Goal: Task Accomplishment & Management: Use online tool/utility

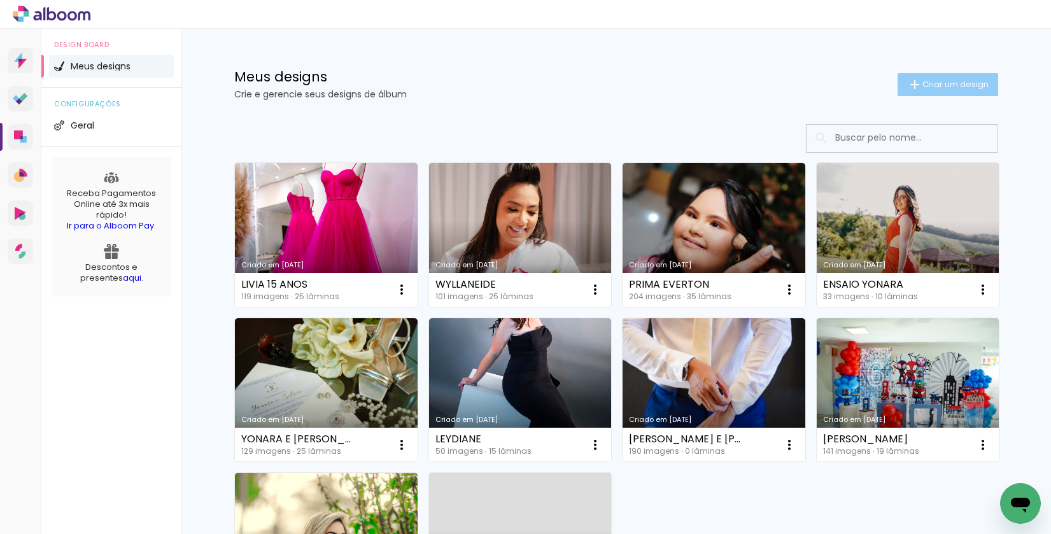
scroll to position [4, 0]
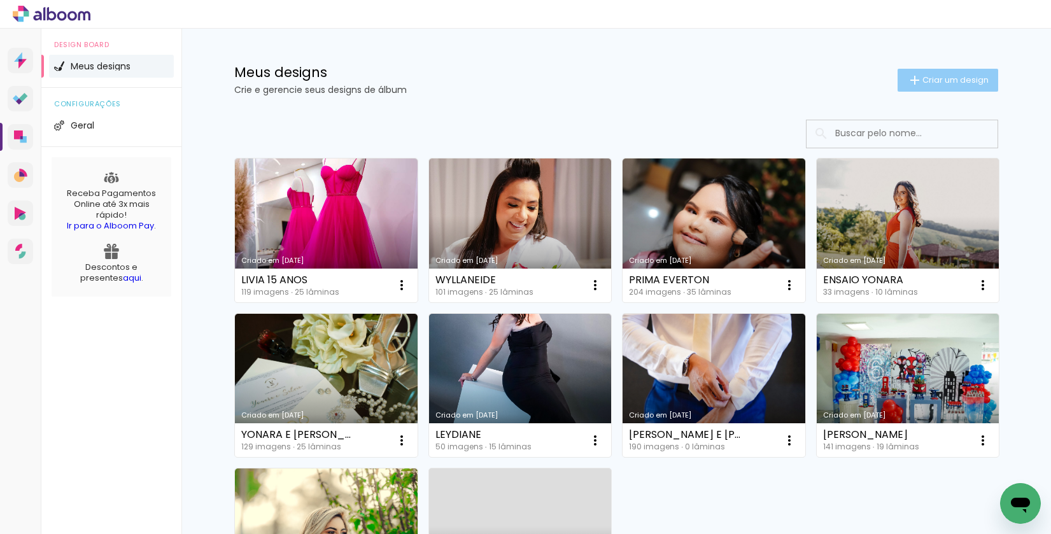
click at [933, 76] on span "Criar um design" at bounding box center [956, 80] width 66 height 8
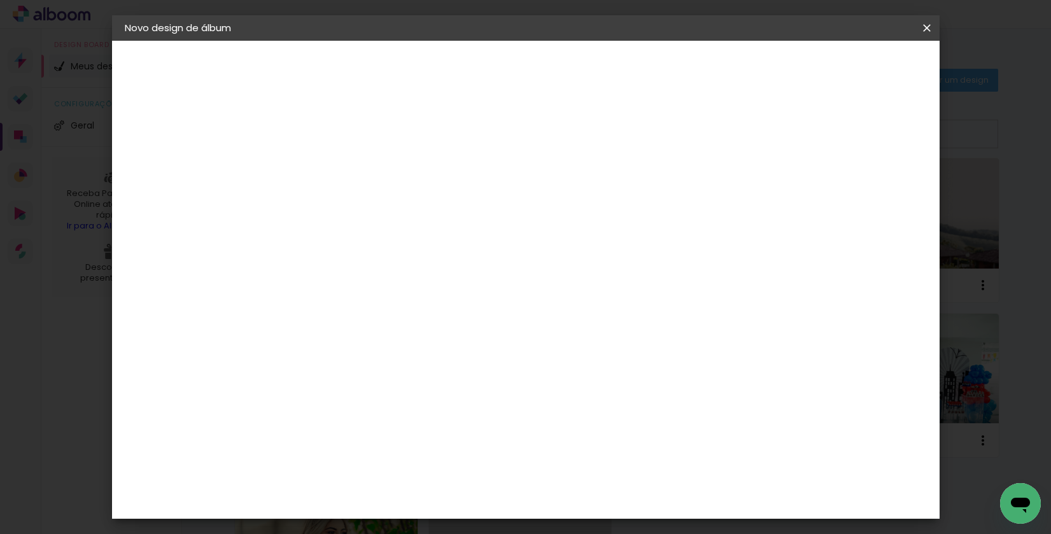
click at [333, 171] on input at bounding box center [333, 171] width 0 height 20
type input "DEBORA E [PERSON_NAME]"
type paper-input "DEBORA E [PERSON_NAME]"
click at [0, 0] on slot "Avançar" at bounding box center [0, 0] width 0 height 0
click at [430, 238] on input at bounding box center [365, 242] width 129 height 16
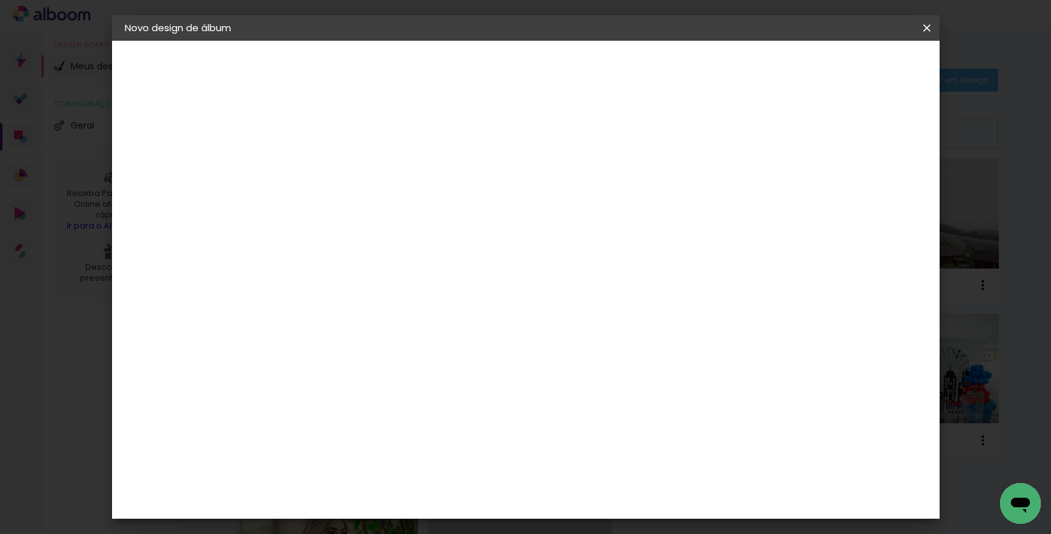
type input "p"
type input "photoal"
type paper-input "photoal"
click at [386, 289] on div "Photoalbum Universal" at bounding box center [355, 290] width 62 height 20
click at [0, 0] on slot "Avançar" at bounding box center [0, 0] width 0 height 0
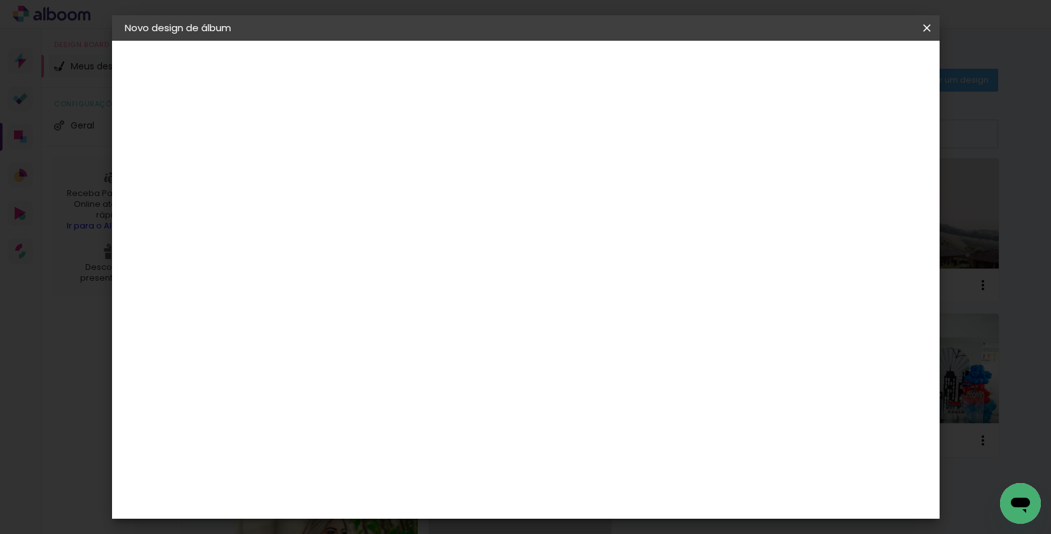
click at [383, 218] on input "text" at bounding box center [358, 222] width 50 height 20
click at [583, 217] on paper-item "Padrão" at bounding box center [608, 211] width 255 height 25
type input "Padrão"
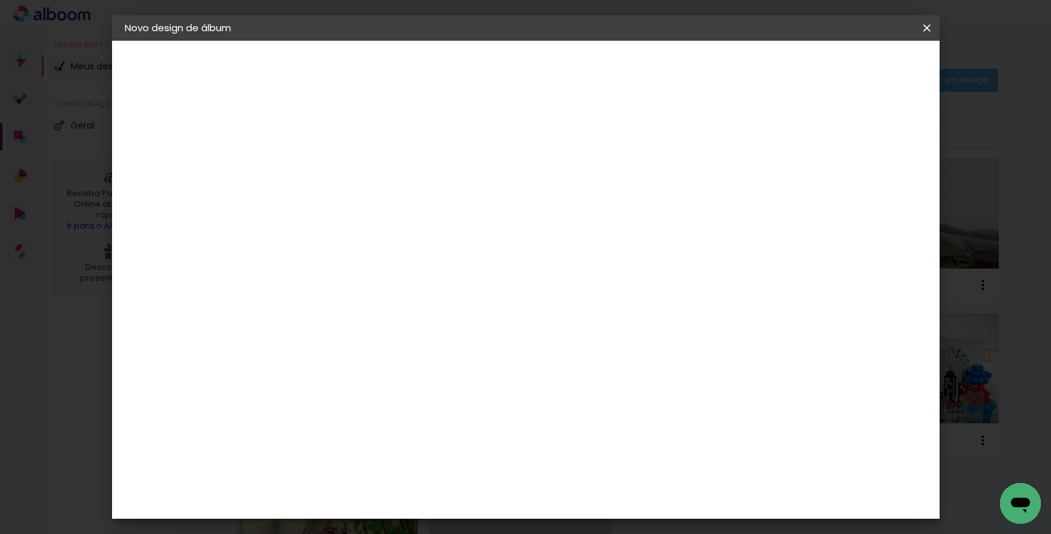
scroll to position [290, 0]
click at [541, 76] on paper-button "Avançar" at bounding box center [509, 68] width 62 height 22
click at [870, 76] on paper-button "Iniciar design" at bounding box center [828, 68] width 83 height 22
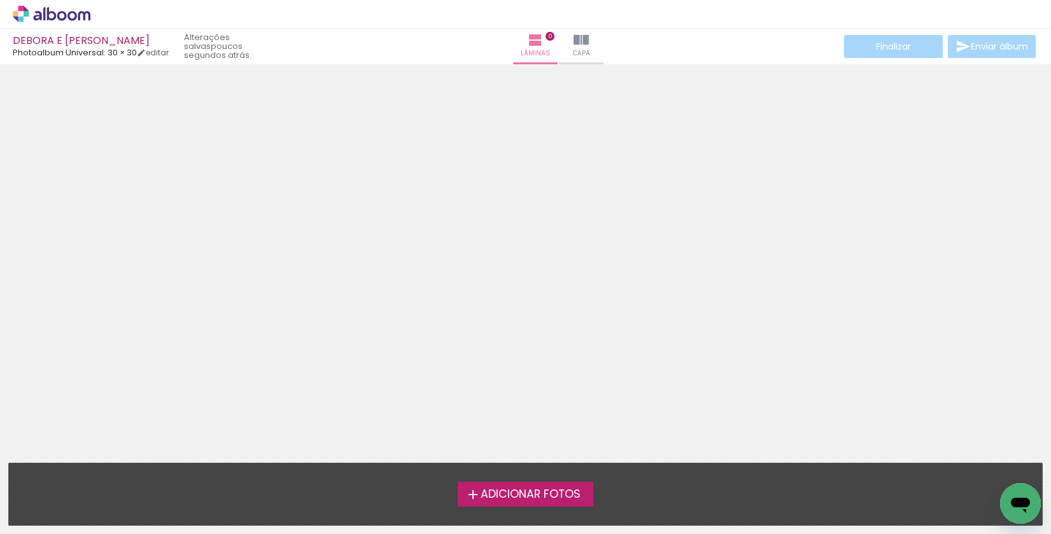
click at [519, 485] on label "Adicionar Fotos" at bounding box center [526, 494] width 136 height 24
click at [0, 0] on input "file" at bounding box center [0, 0] width 0 height 0
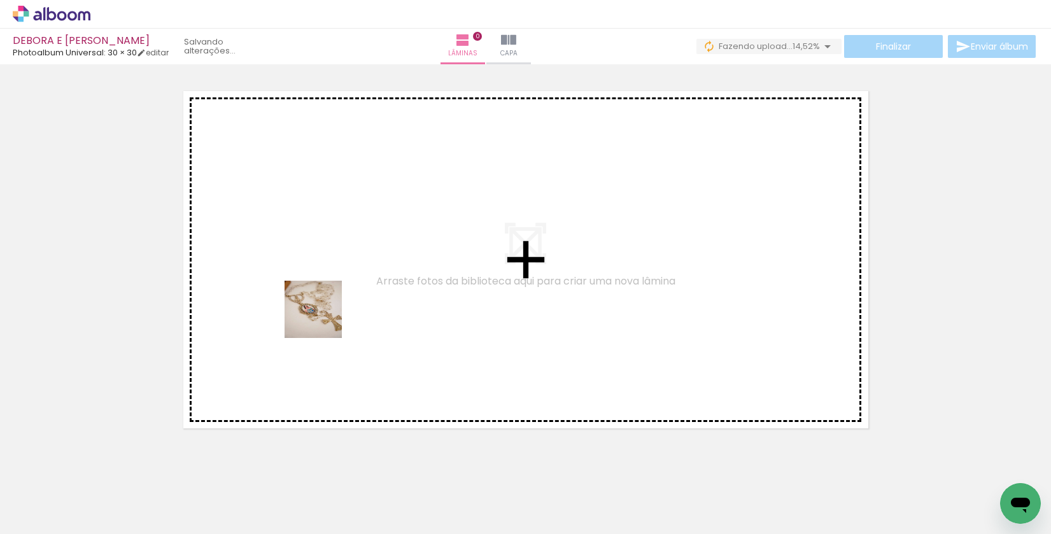
drag, startPoint x: 275, startPoint y: 373, endPoint x: 320, endPoint y: 317, distance: 72.1
click at [327, 304] on quentale-workspace at bounding box center [525, 267] width 1051 height 534
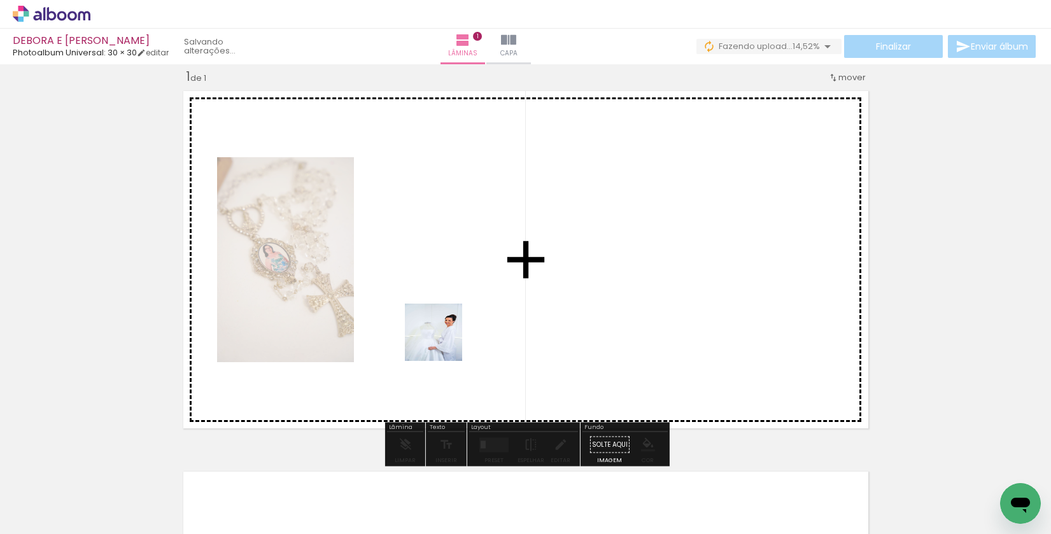
click at [447, 335] on quentale-workspace at bounding box center [525, 267] width 1051 height 534
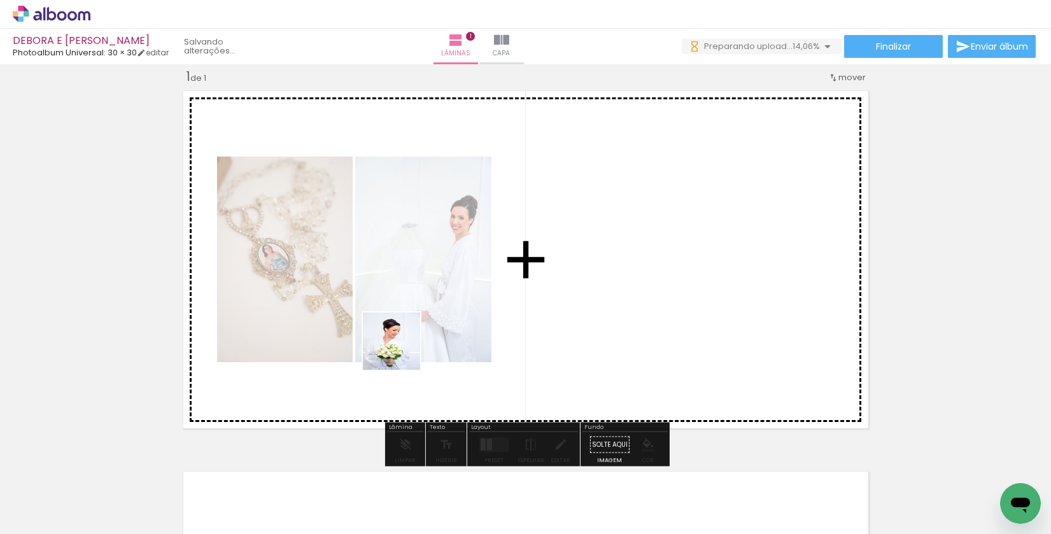
drag, startPoint x: 287, startPoint y: 495, endPoint x: 395, endPoint y: 392, distance: 150.0
click at [405, 347] on quentale-workspace at bounding box center [525, 267] width 1051 height 534
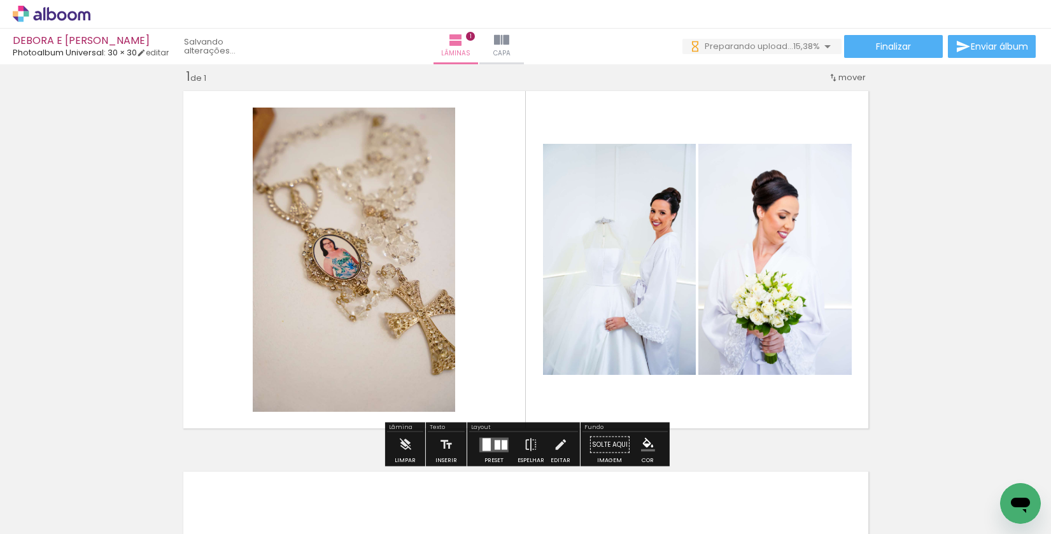
drag, startPoint x: 360, startPoint y: 490, endPoint x: 413, endPoint y: 337, distance: 162.3
click at [412, 336] on quentale-workspace at bounding box center [525, 267] width 1051 height 534
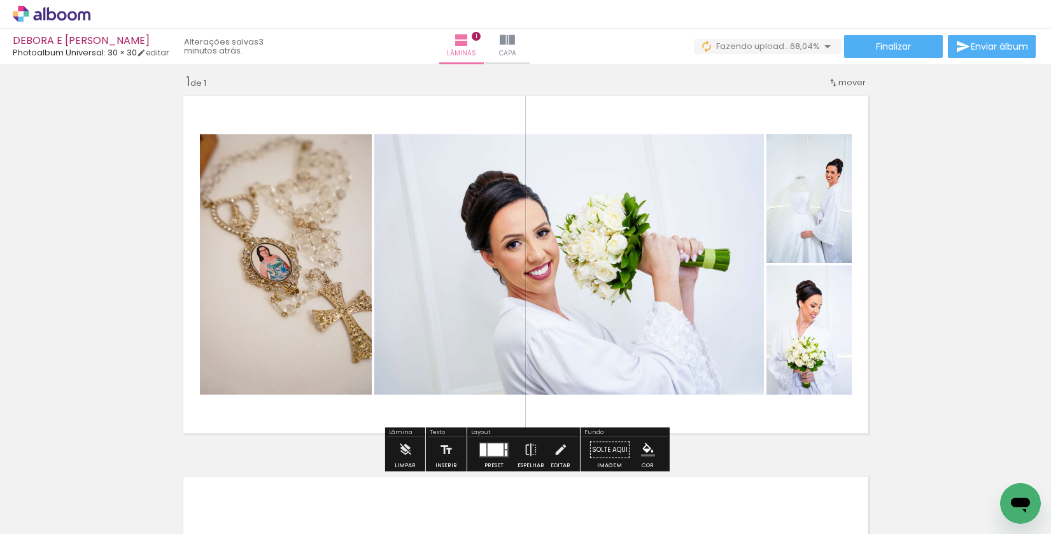
scroll to position [11, 0]
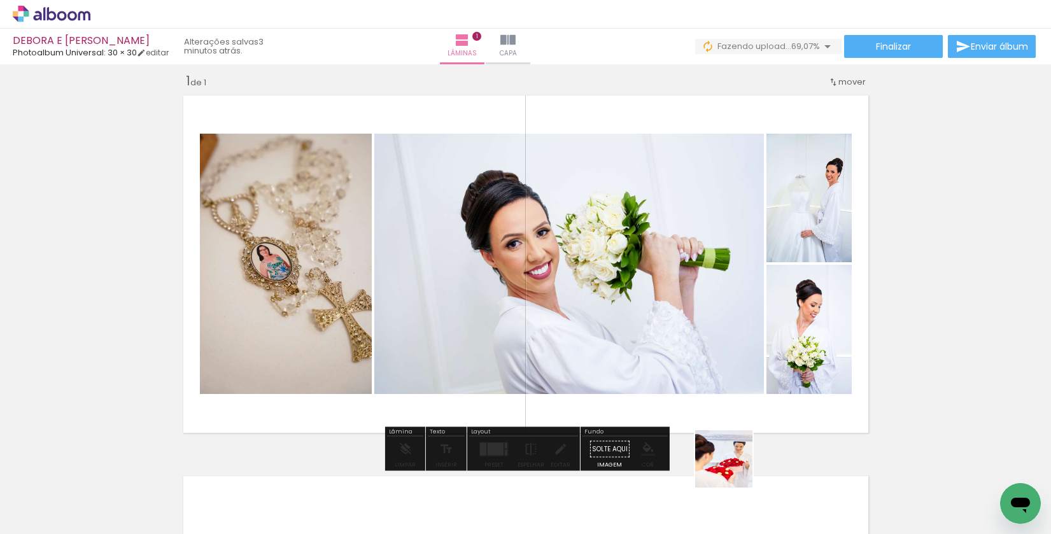
drag, startPoint x: 732, startPoint y: 503, endPoint x: 730, endPoint y: 327, distance: 175.8
click at [730, 327] on quentale-workspace at bounding box center [525, 267] width 1051 height 534
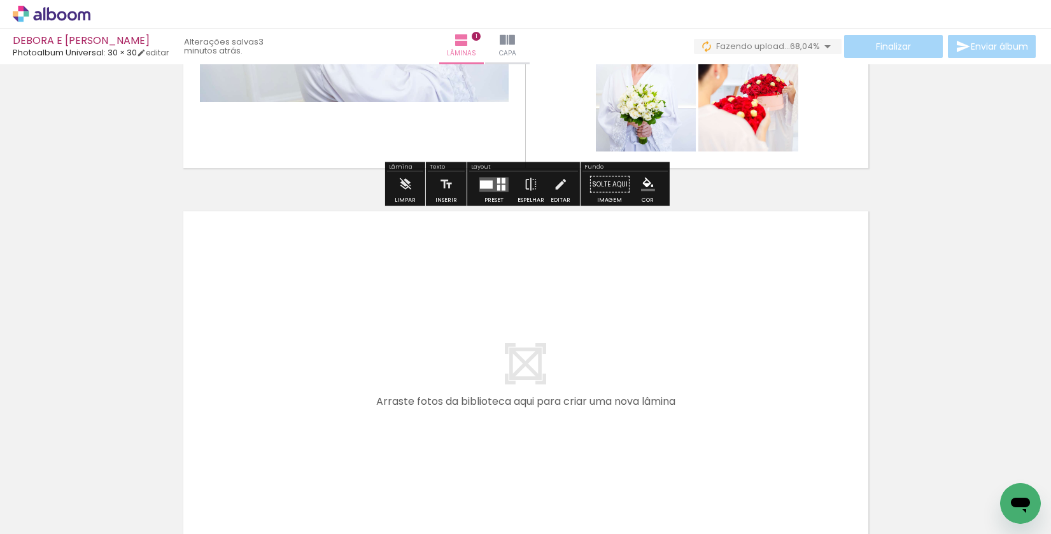
scroll to position [287, 0]
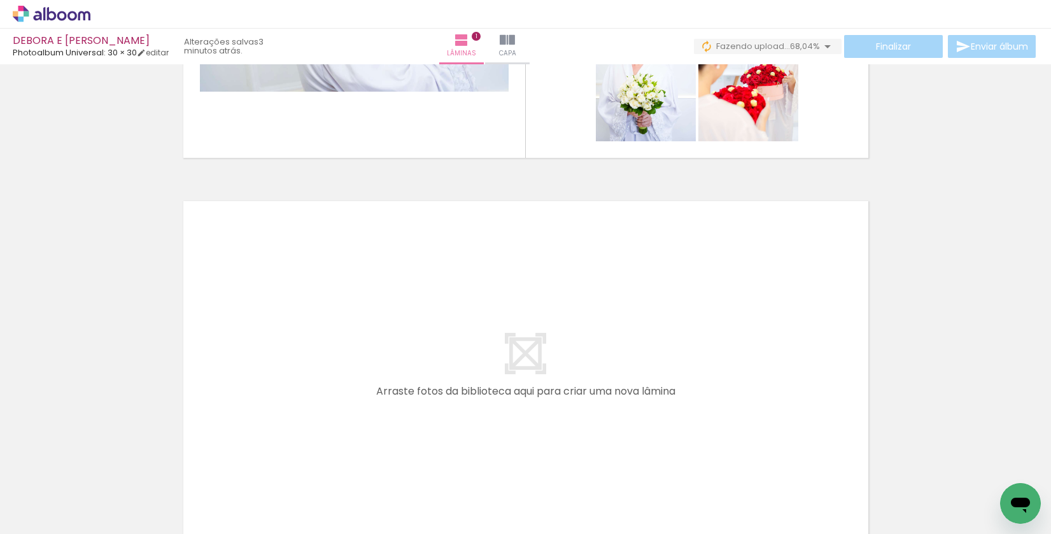
drag, startPoint x: 805, startPoint y: 505, endPoint x: 665, endPoint y: 478, distance: 142.6
click at [786, 368] on quentale-workspace at bounding box center [525, 267] width 1051 height 534
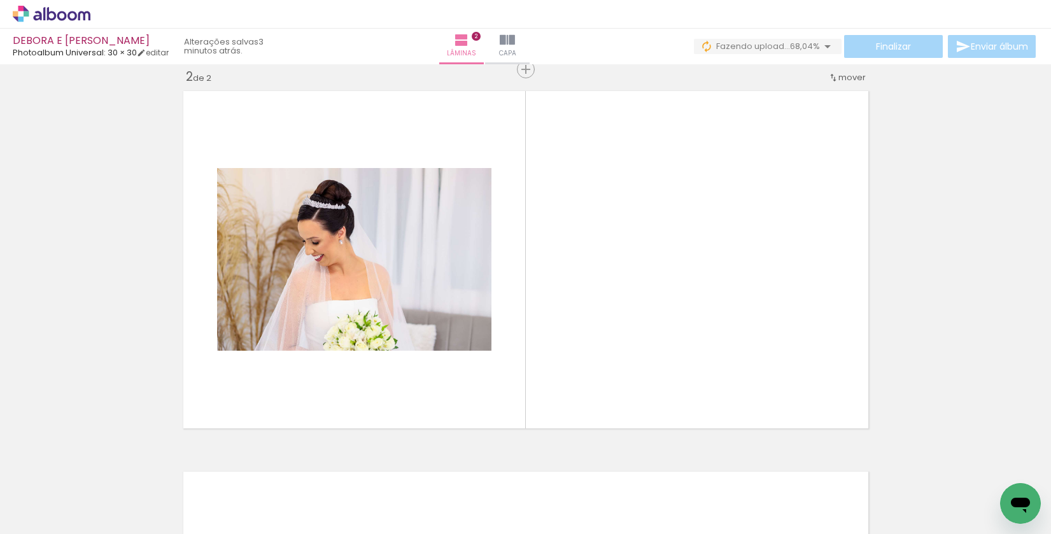
scroll to position [0, 0]
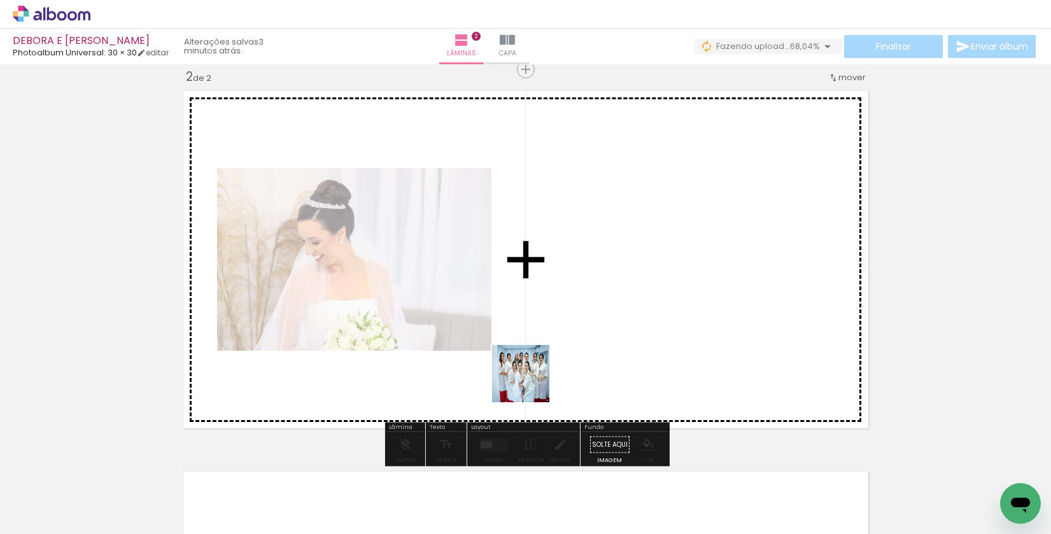
drag, startPoint x: 424, startPoint y: 499, endPoint x: 488, endPoint y: 466, distance: 72.3
click at [544, 359] on quentale-workspace at bounding box center [525, 267] width 1051 height 534
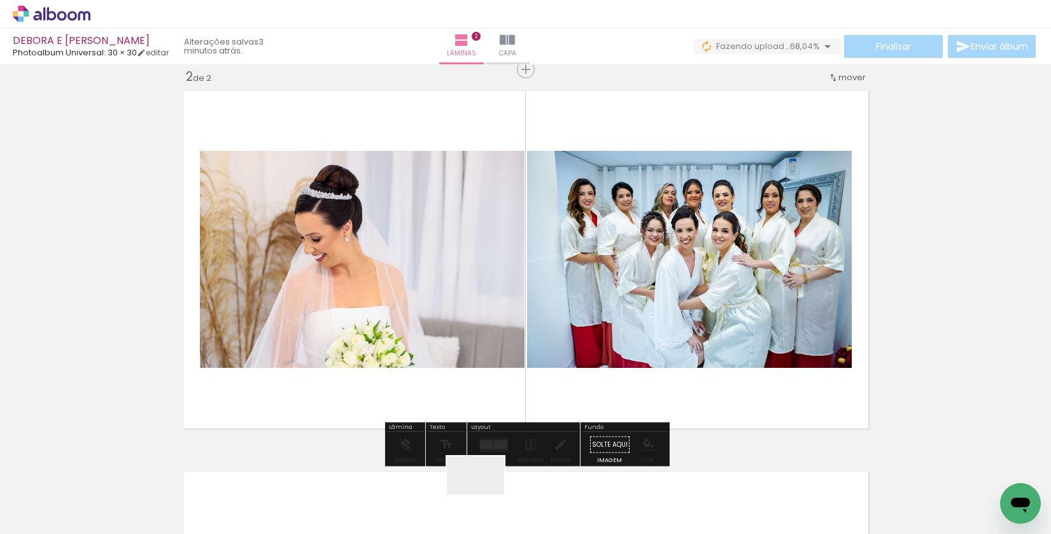
drag, startPoint x: 485, startPoint y: 499, endPoint x: 538, endPoint y: 471, distance: 59.8
click at [459, 388] on quentale-workspace at bounding box center [525, 267] width 1051 height 534
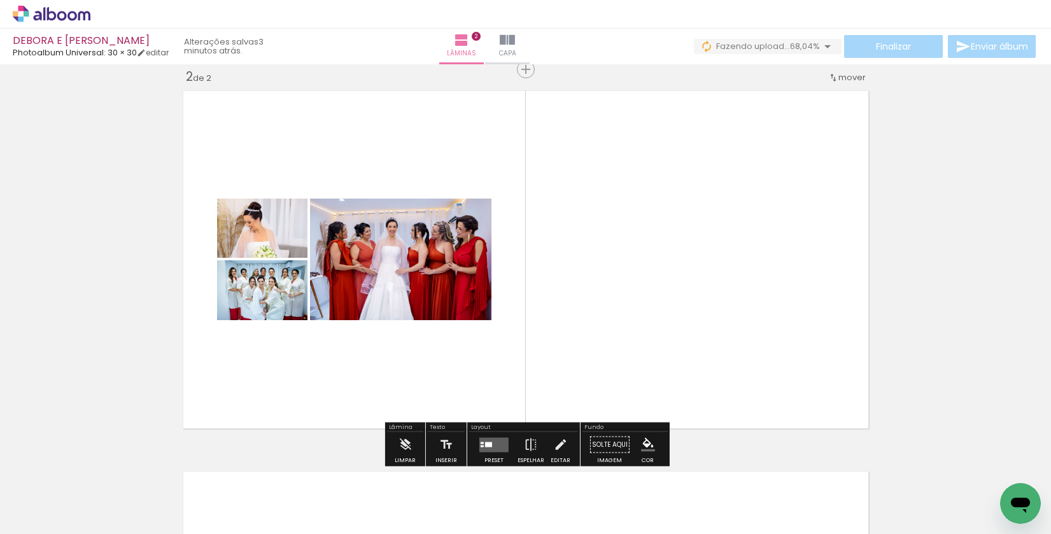
drag, startPoint x: 564, startPoint y: 489, endPoint x: 577, endPoint y: 377, distance: 112.8
click at [577, 377] on quentale-workspace at bounding box center [525, 267] width 1051 height 534
